Goal: Connect with others: Establish contact or relationships with other users

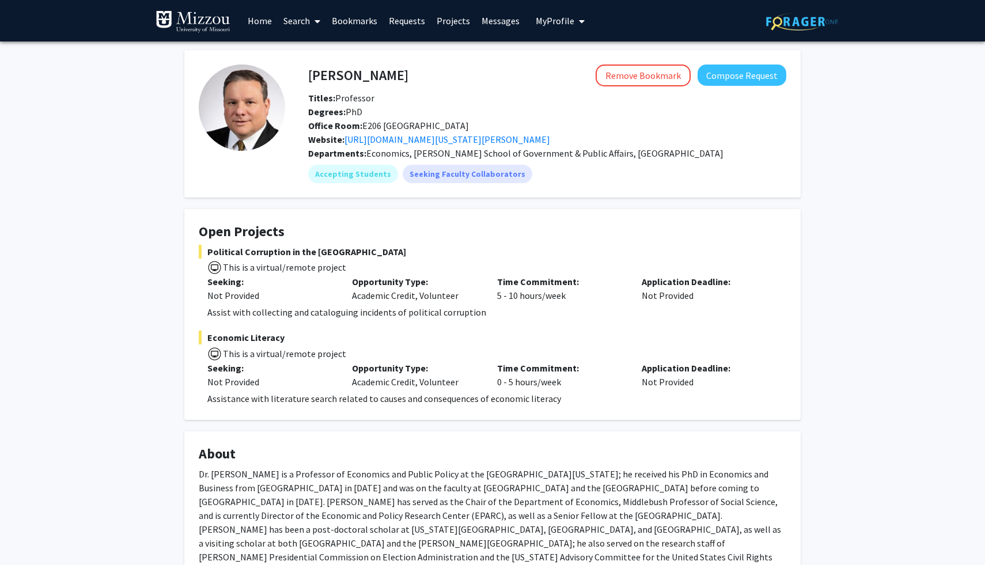
scroll to position [20, 0]
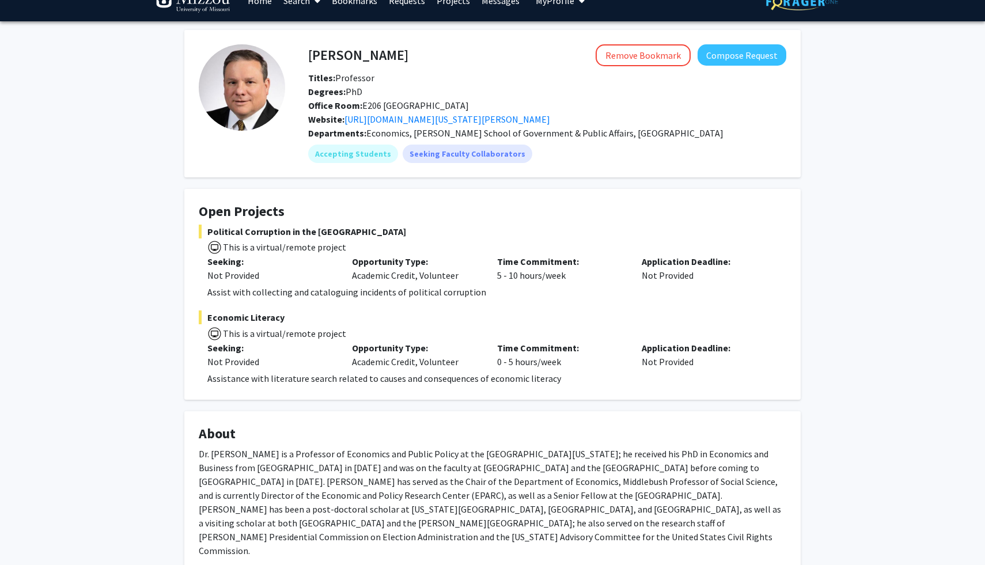
click at [339, 227] on span "Political Corruption in the [GEOGRAPHIC_DATA]" at bounding box center [492, 232] width 587 height 14
drag, startPoint x: 339, startPoint y: 227, endPoint x: 232, endPoint y: 227, distance: 106.5
click at [232, 227] on span "Political Corruption in the [GEOGRAPHIC_DATA]" at bounding box center [492, 232] width 587 height 14
click at [352, 235] on span "Political Corruption in the [GEOGRAPHIC_DATA]" at bounding box center [492, 232] width 587 height 14
drag, startPoint x: 352, startPoint y: 235, endPoint x: 230, endPoint y: 235, distance: 122.1
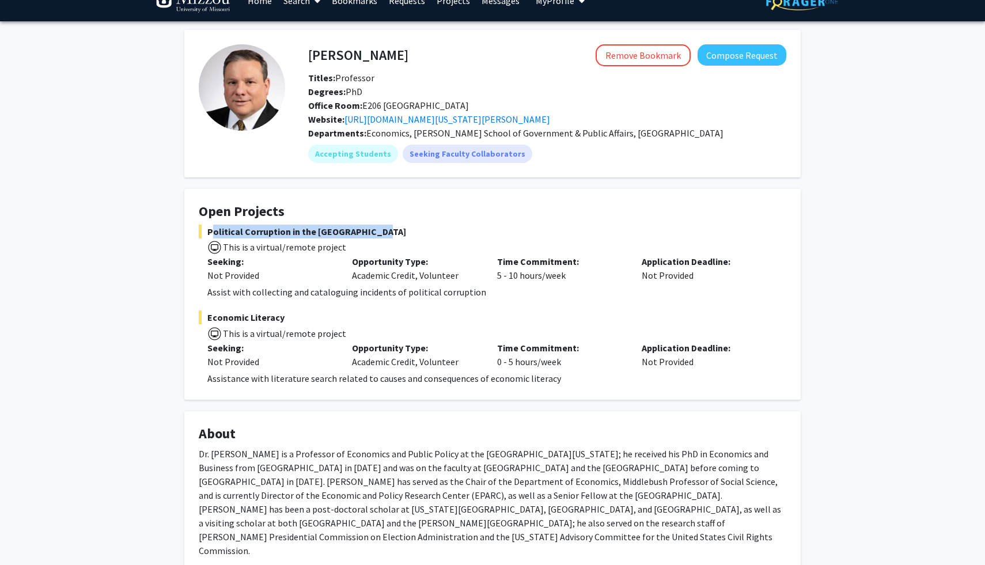
click at [229, 233] on span "Political Corruption in the [GEOGRAPHIC_DATA]" at bounding box center [492, 232] width 587 height 14
copy span "Political Corruption in the [GEOGRAPHIC_DATA]"
click at [338, 318] on span "Economic Literacy" at bounding box center [492, 317] width 587 height 14
click at [317, 379] on p "Assistance with literature search related to causes and consequences of economi…" at bounding box center [496, 378] width 579 height 14
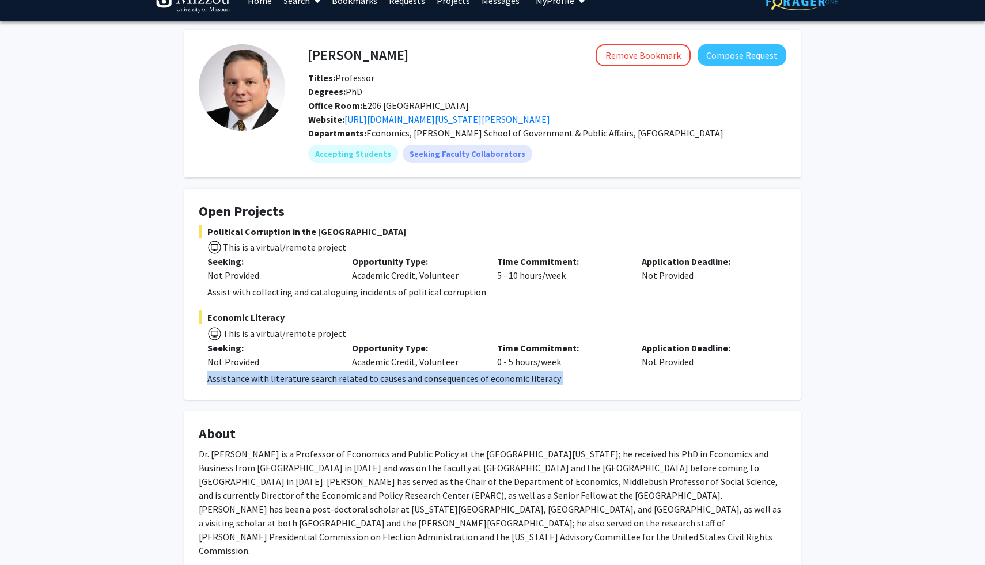
click at [317, 379] on p "Assistance with literature search related to causes and consequences of economi…" at bounding box center [496, 378] width 579 height 14
click at [352, 401] on div "[PERSON_NAME] Remove Bookmark Compose Request Titles: Professor Degrees: PhD Of…" at bounding box center [492, 468] width 633 height 876
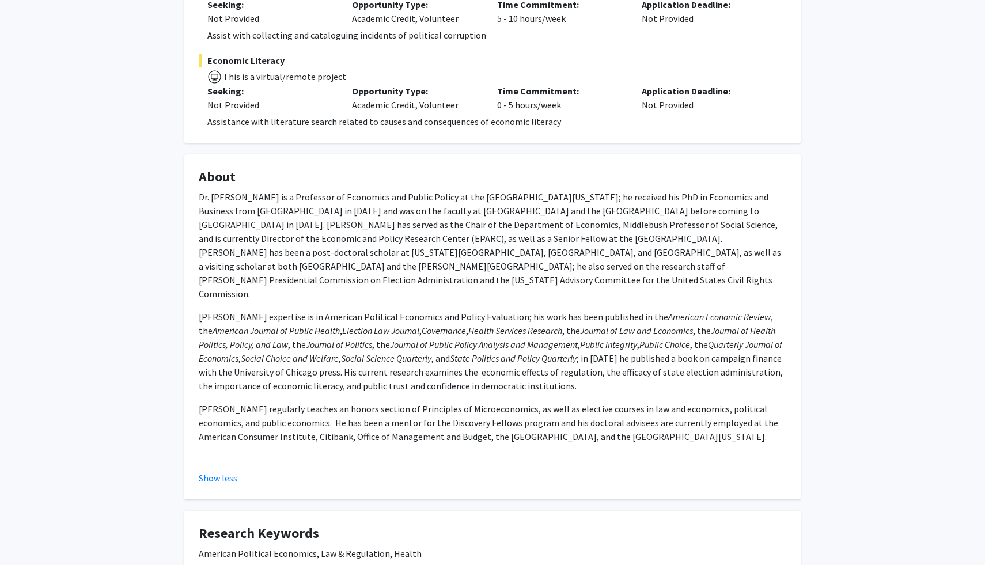
scroll to position [288, 0]
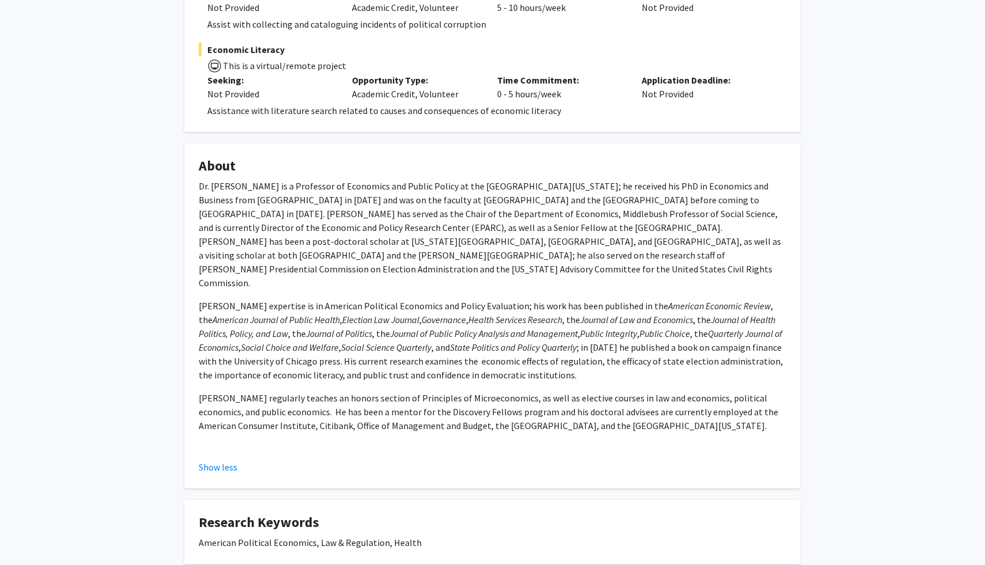
click at [525, 210] on p "Dr. [PERSON_NAME] is a Professor of Economics and Public Policy at the [GEOGRAP…" at bounding box center [492, 234] width 587 height 111
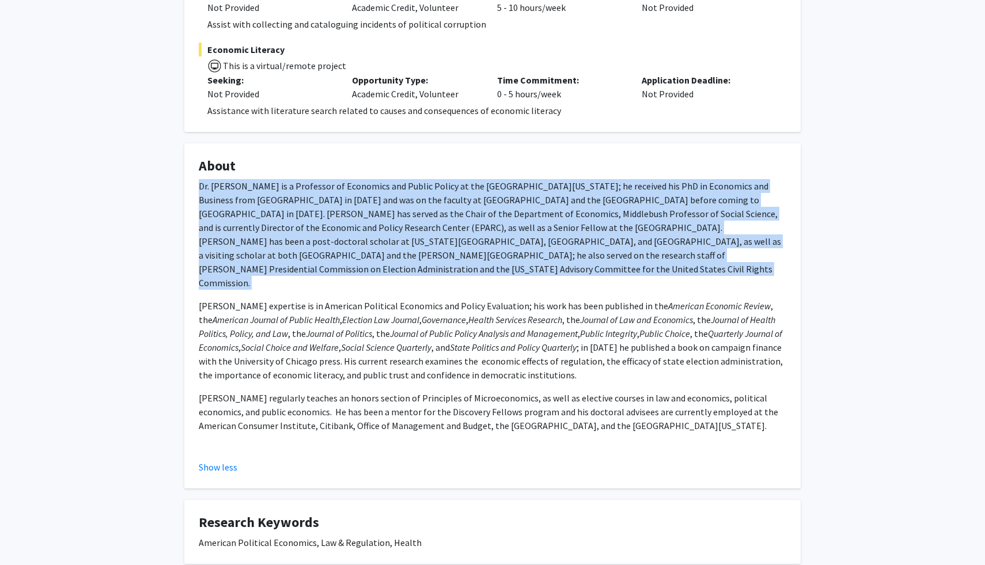
click at [525, 210] on p "Dr. [PERSON_NAME] is a Professor of Economics and Public Policy at the [GEOGRAP…" at bounding box center [492, 234] width 587 height 111
click at [565, 250] on p "Dr. [PERSON_NAME] is a Professor of Economics and Public Policy at the [GEOGRAP…" at bounding box center [492, 234] width 587 height 111
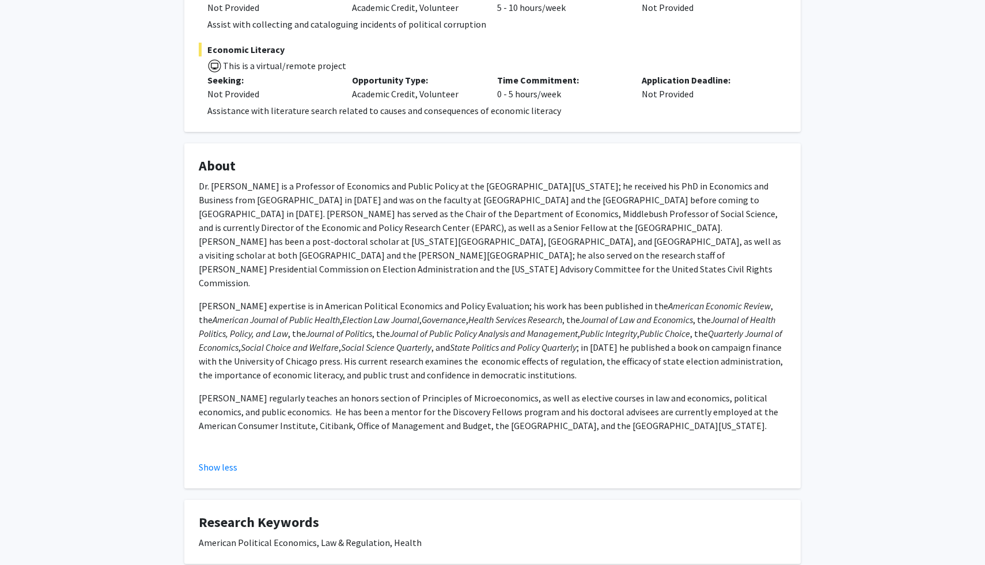
click at [542, 231] on p "Dr. [PERSON_NAME] is a Professor of Economics and Public Policy at the [GEOGRAP…" at bounding box center [492, 234] width 587 height 111
click at [531, 215] on p "Dr. [PERSON_NAME] is a Professor of Economics and Public Policy at the [GEOGRAP…" at bounding box center [492, 234] width 587 height 111
drag, startPoint x: 531, startPoint y: 215, endPoint x: 698, endPoint y: 215, distance: 167.5
click at [704, 215] on p "Dr. [PERSON_NAME] is a Professor of Economics and Public Policy at the [GEOGRAP…" at bounding box center [492, 234] width 587 height 111
click at [595, 215] on p "Dr. [PERSON_NAME] is a Professor of Economics and Public Policy at the [GEOGRAP…" at bounding box center [492, 234] width 587 height 111
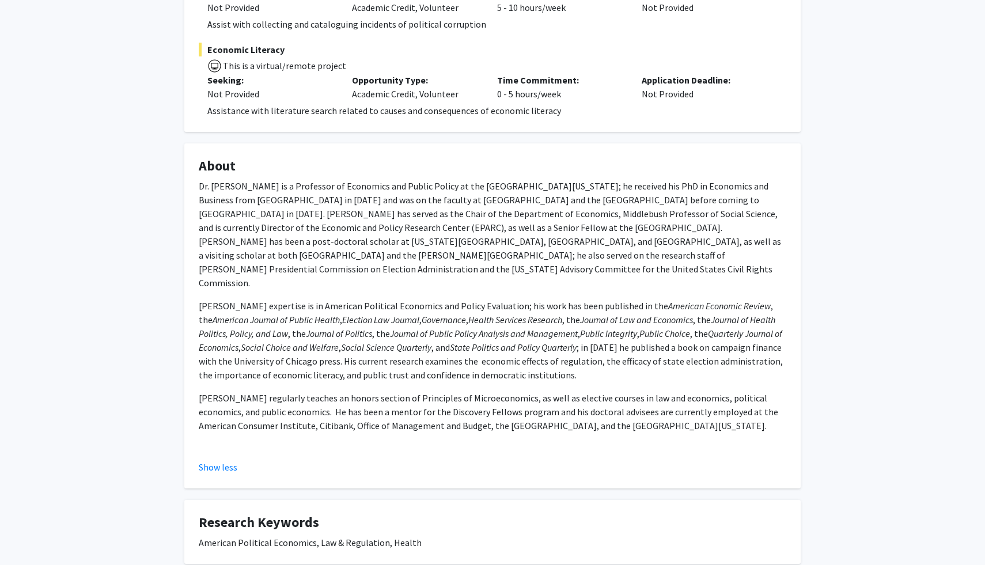
click at [584, 215] on p "Dr. [PERSON_NAME] is a Professor of Economics and Public Policy at the [GEOGRAP…" at bounding box center [492, 234] width 587 height 111
drag, startPoint x: 584, startPoint y: 215, endPoint x: 713, endPoint y: 215, distance: 129.0
click at [713, 215] on p "Dr. [PERSON_NAME] is a Professor of Economics and Public Policy at the [GEOGRAP…" at bounding box center [492, 234] width 587 height 111
copy p "Economic and Policy Research Center"
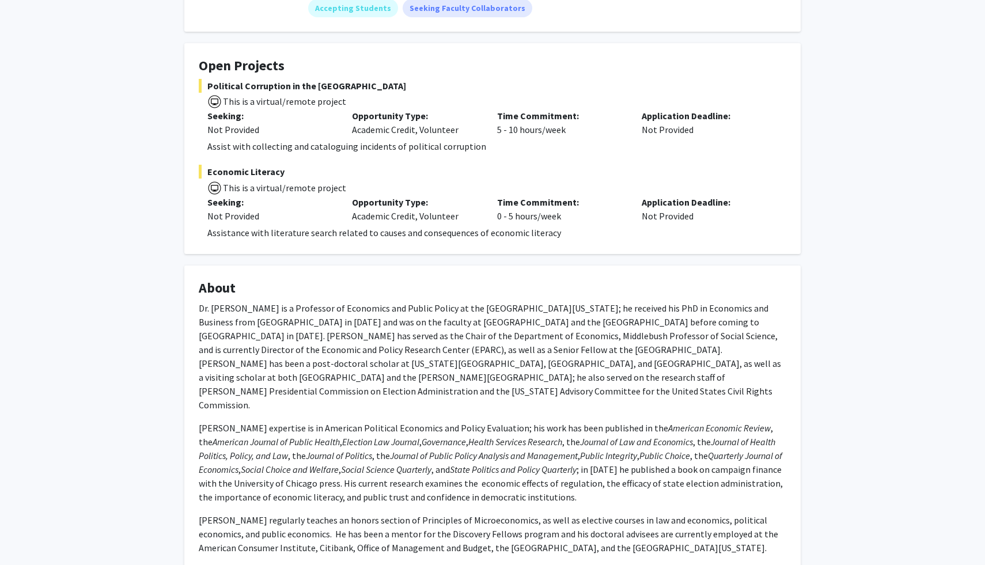
scroll to position [406, 0]
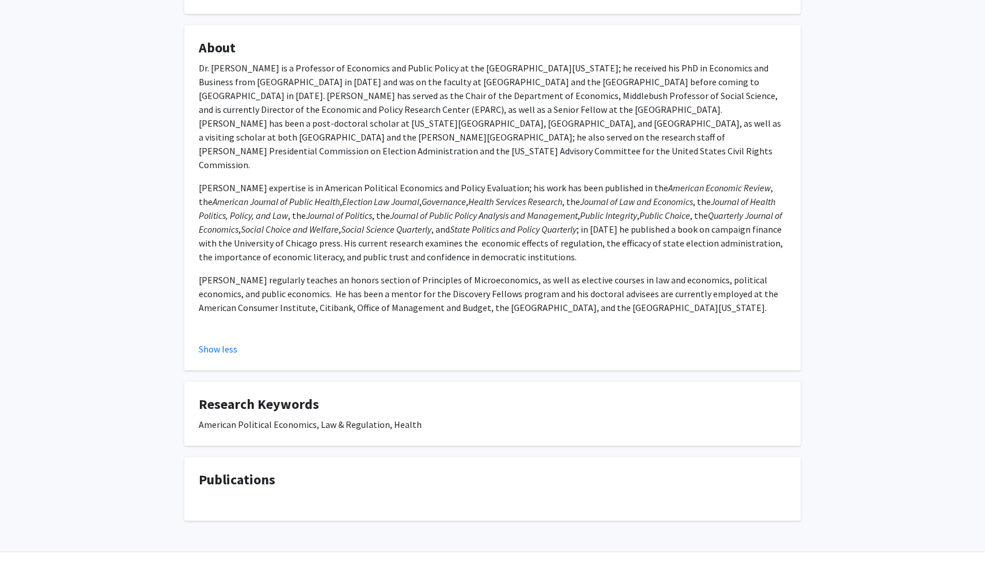
click at [480, 223] on em "State Politics and Policy Quarterly" at bounding box center [513, 229] width 127 height 12
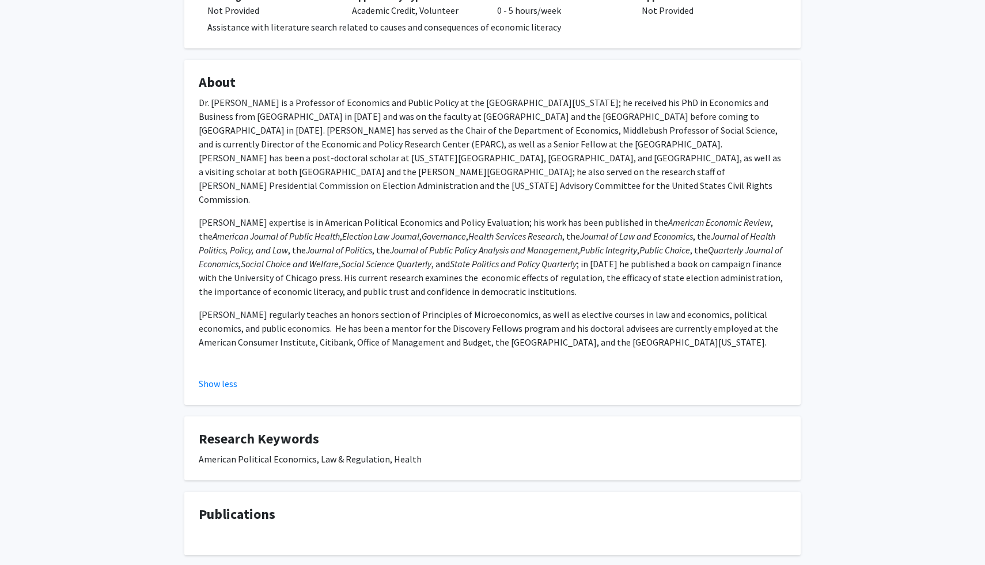
scroll to position [348, 0]
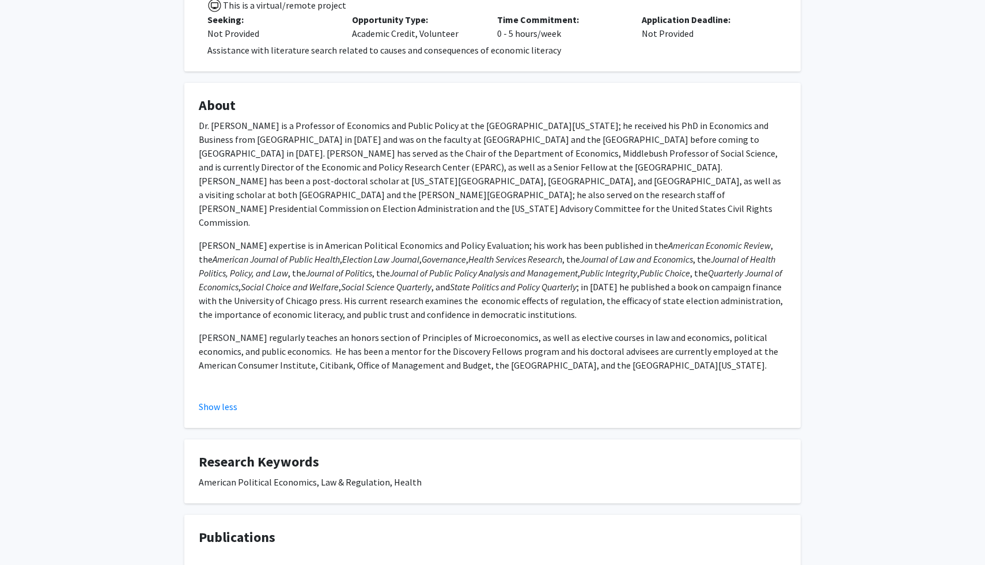
click at [457, 330] on p "[PERSON_NAME] regularly teaches an honors section of Principles of Microeconomi…" at bounding box center [492, 350] width 587 height 41
drag, startPoint x: 457, startPoint y: 322, endPoint x: 492, endPoint y: 322, distance: 34.5
click at [492, 330] on p "[PERSON_NAME] regularly teaches an honors section of Principles of Microeconomi…" at bounding box center [492, 350] width 587 height 41
copy p "Discovery Fellows"
click at [675, 147] on p "Dr. [PERSON_NAME] is a Professor of Economics and Public Policy at the [GEOGRAP…" at bounding box center [492, 174] width 587 height 111
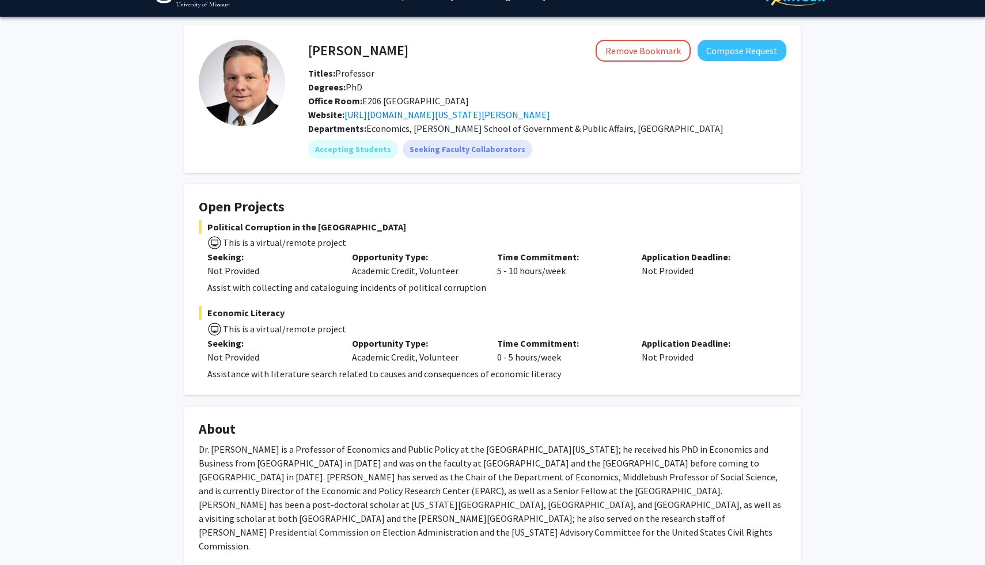
scroll to position [27, 0]
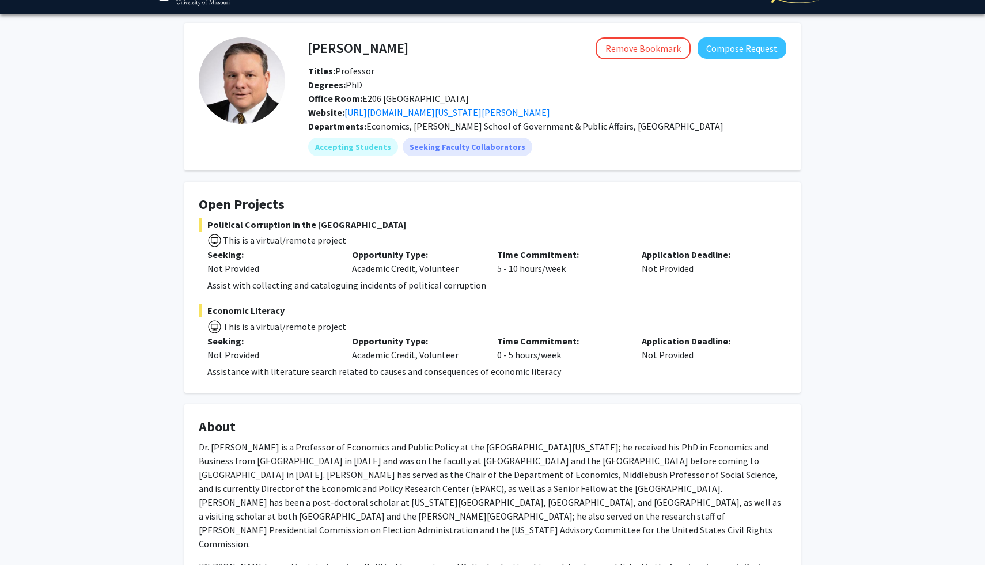
click at [233, 226] on span "Political Corruption in the [GEOGRAPHIC_DATA]" at bounding box center [492, 225] width 587 height 14
drag, startPoint x: 233, startPoint y: 226, endPoint x: 357, endPoint y: 226, distance: 124.4
click at [357, 226] on span "Political Corruption in the [GEOGRAPHIC_DATA]" at bounding box center [492, 225] width 587 height 14
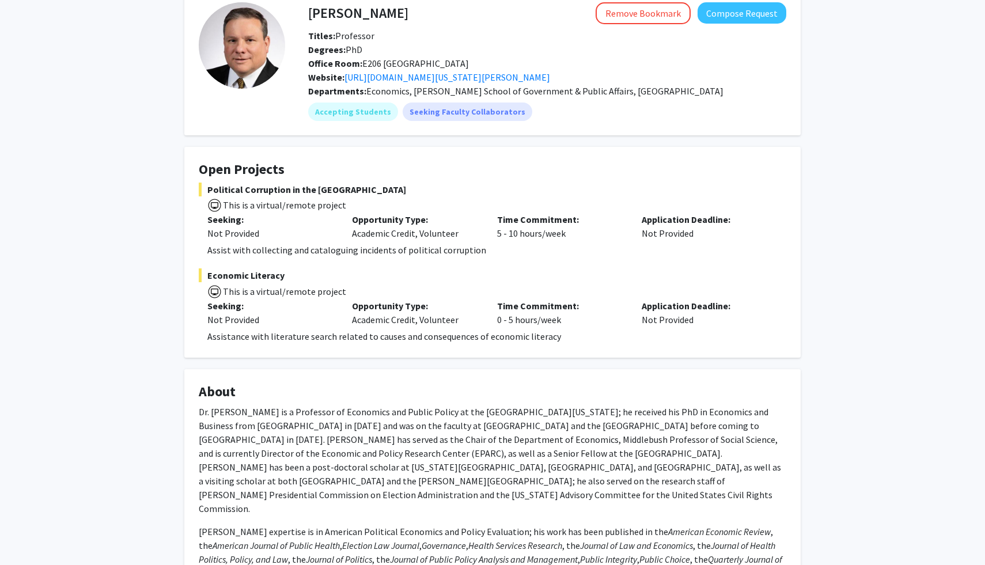
scroll to position [0, 0]
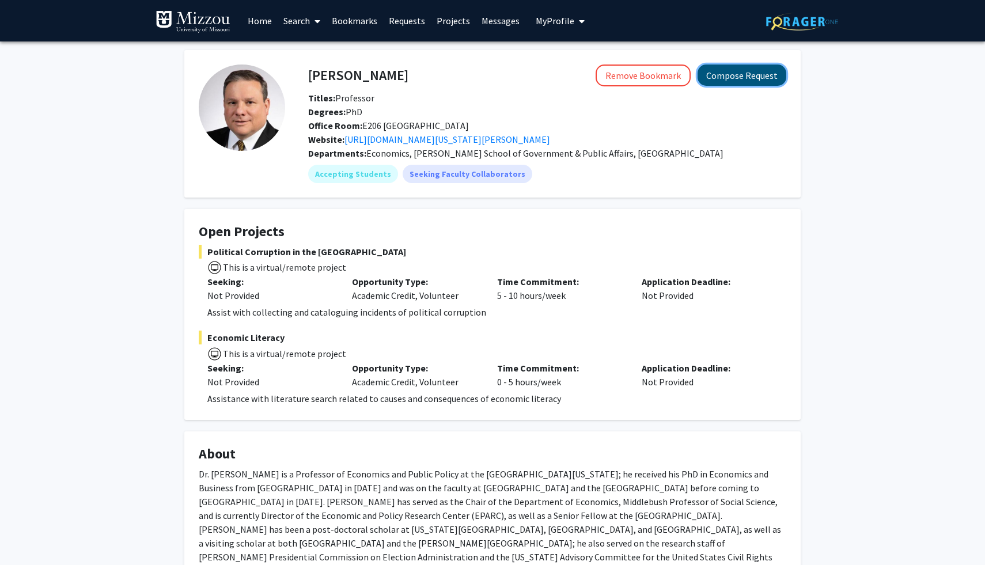
click at [752, 79] on button "Compose Request" at bounding box center [741, 74] width 89 height 21
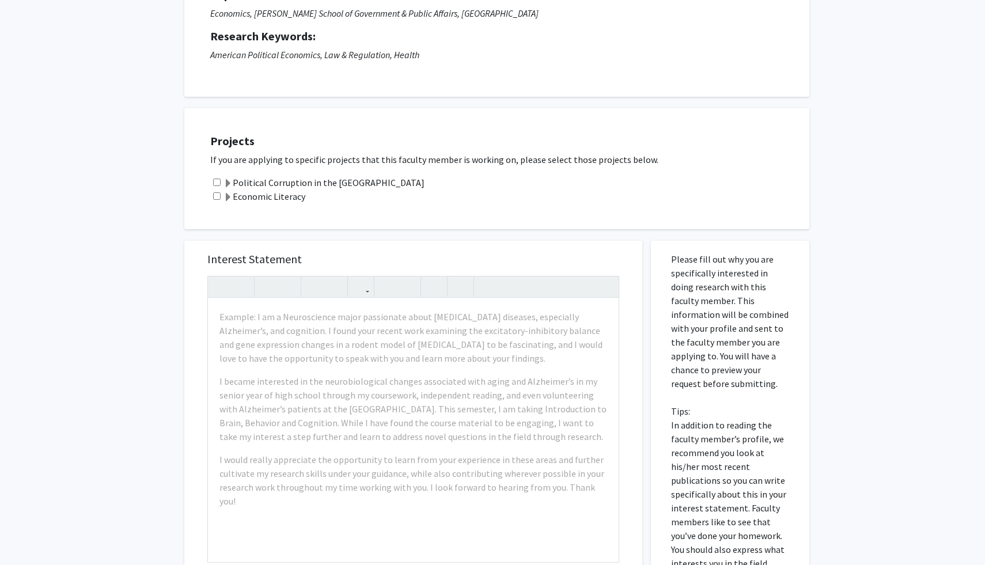
scroll to position [134, 0]
click at [239, 179] on label "Political Corruption in the [GEOGRAPHIC_DATA]" at bounding box center [323, 182] width 201 height 14
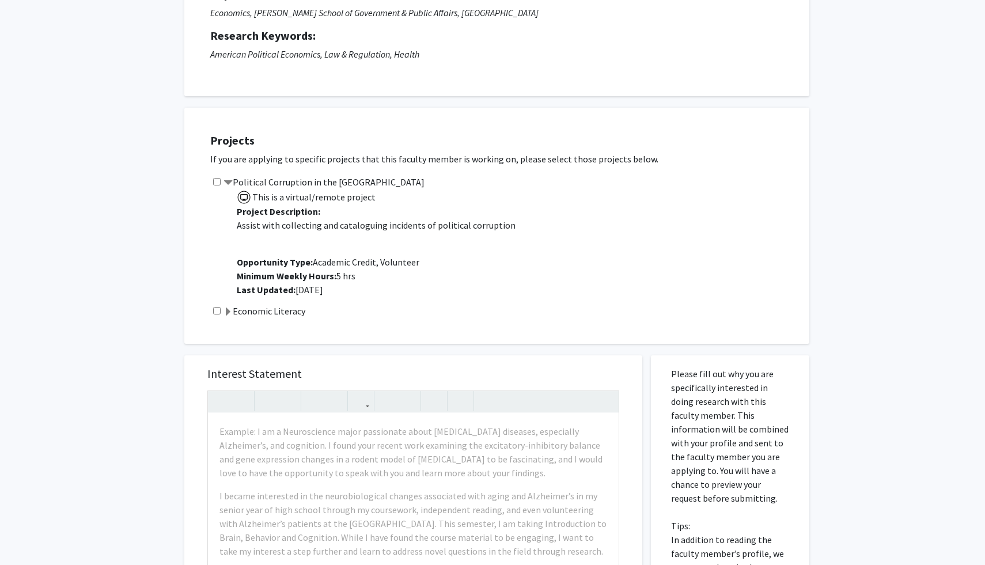
click at [280, 317] on label "Economic Literacy" at bounding box center [264, 311] width 82 height 14
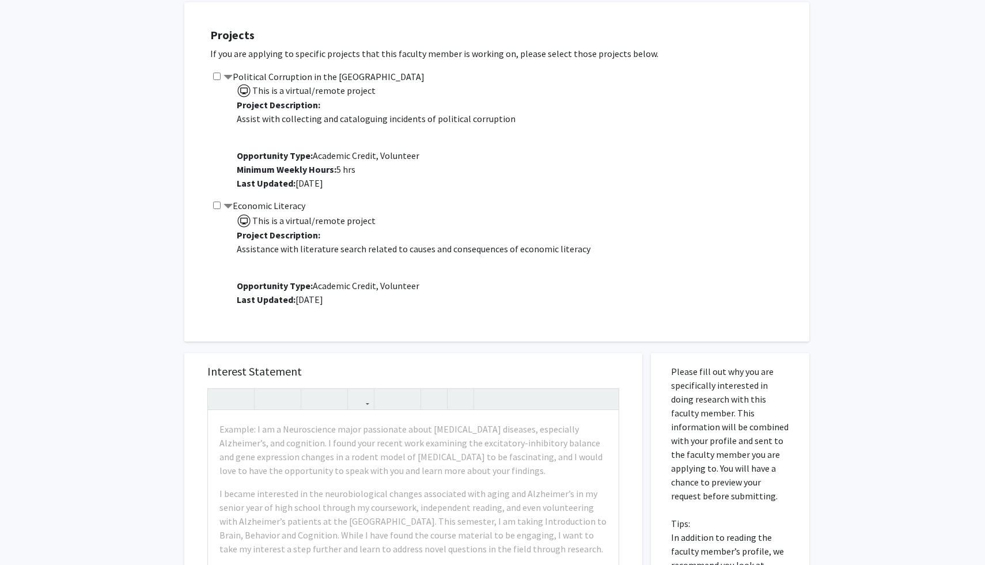
scroll to position [191, 0]
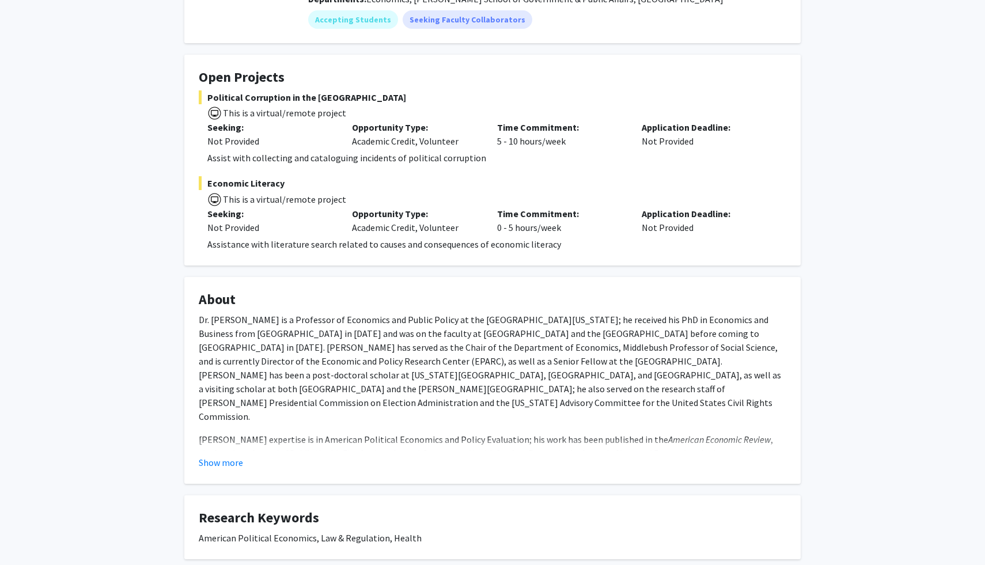
scroll to position [233, 0]
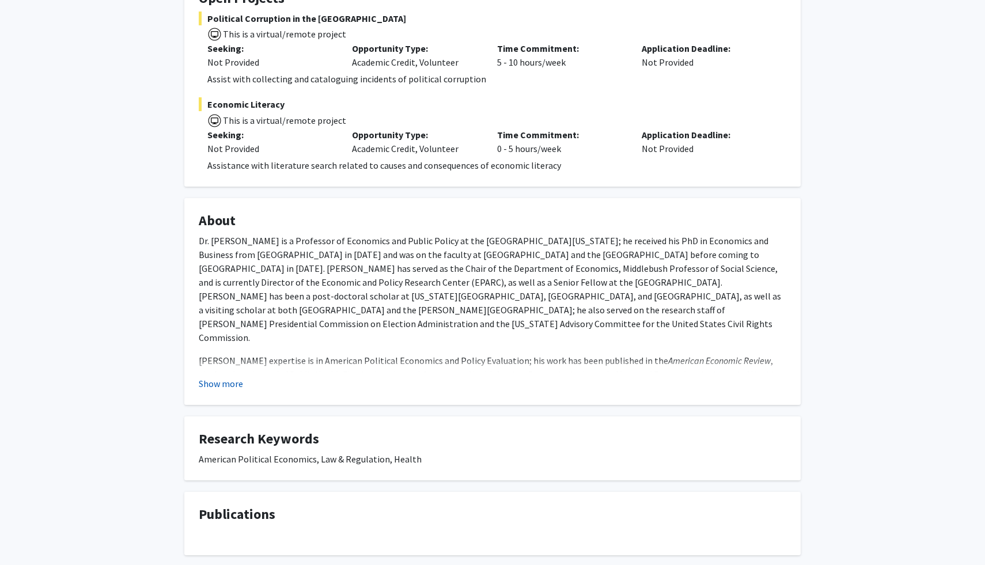
click at [223, 382] on button "Show more" at bounding box center [221, 384] width 44 height 14
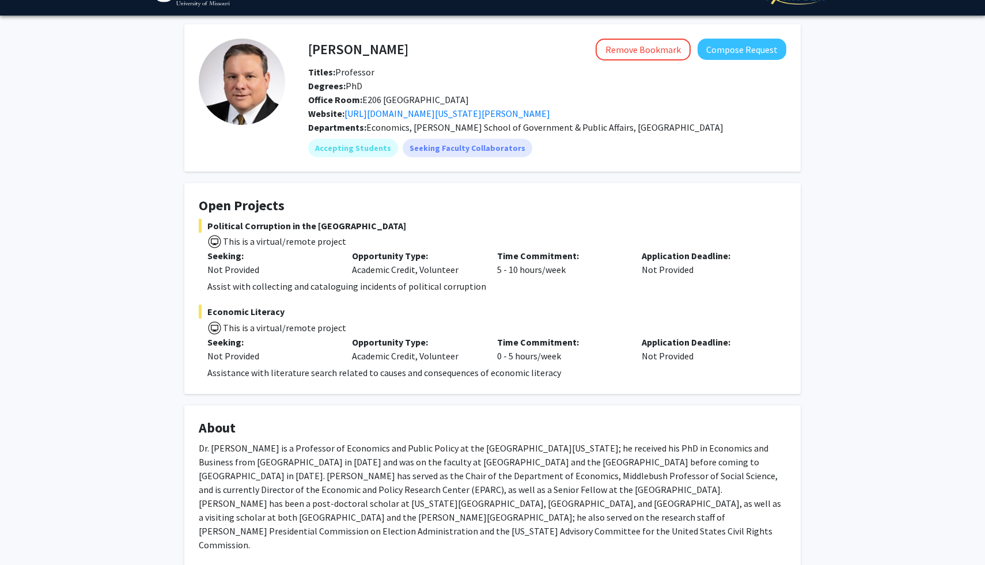
scroll to position [22, 0]
